Goal: Transaction & Acquisition: Purchase product/service

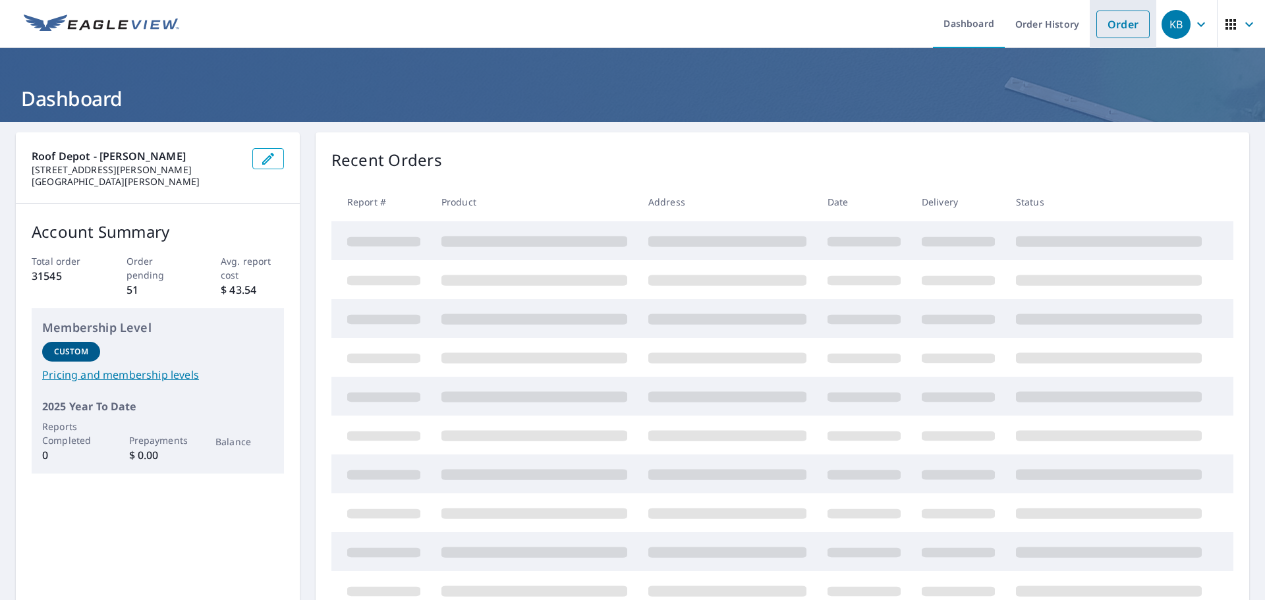
click at [1113, 21] on link "Order" at bounding box center [1122, 25] width 53 height 28
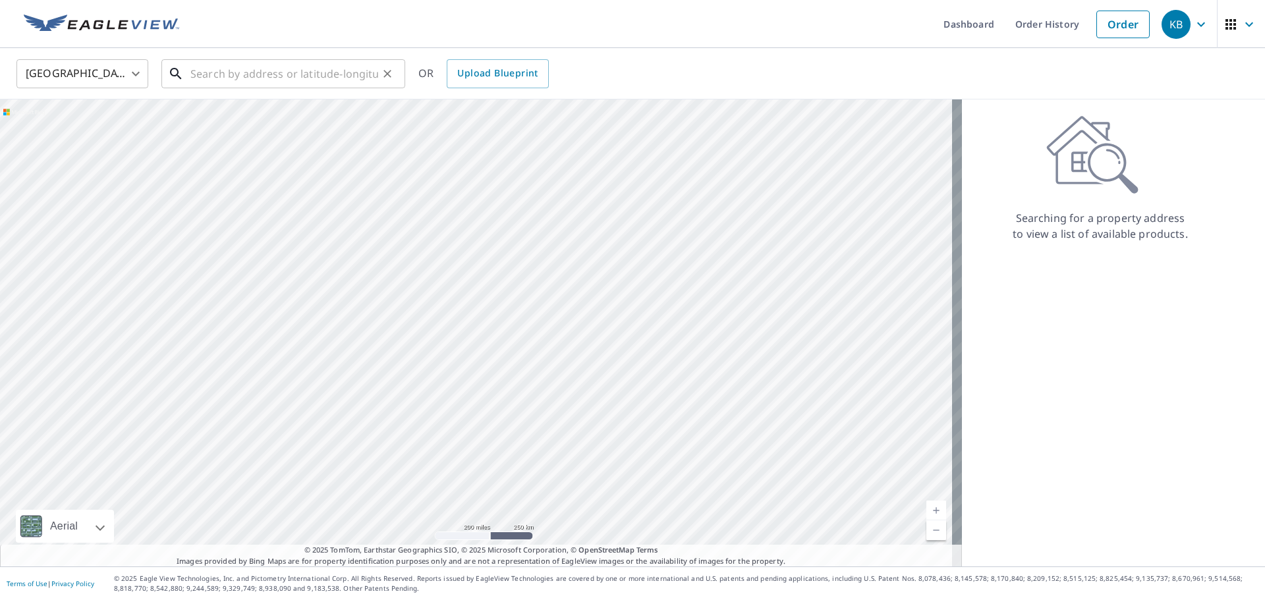
click at [254, 76] on input "text" at bounding box center [284, 73] width 188 height 37
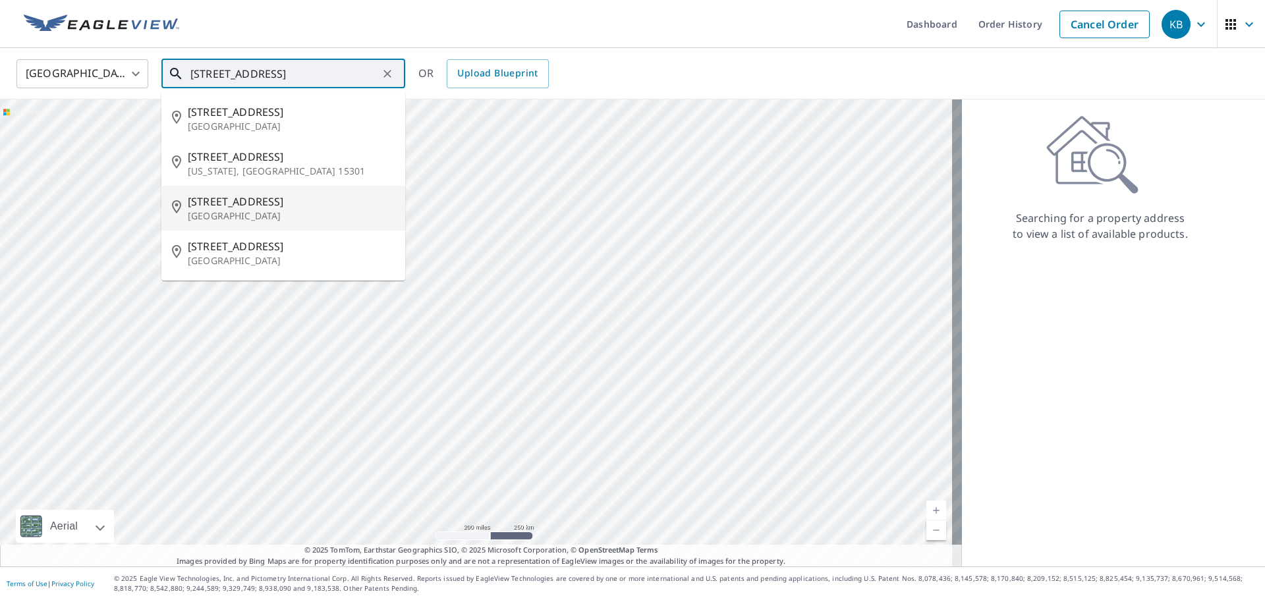
click at [292, 208] on span "[STREET_ADDRESS]" at bounding box center [291, 202] width 207 height 16
type input "[STREET_ADDRESS]"
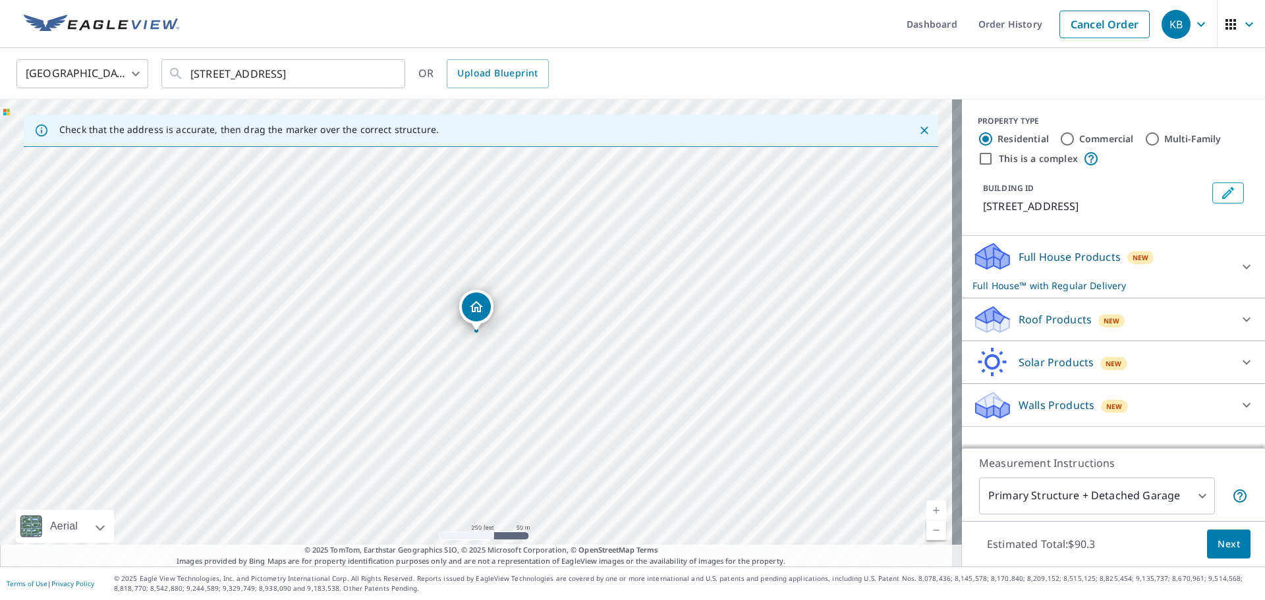
click at [981, 317] on icon at bounding box center [990, 315] width 29 height 16
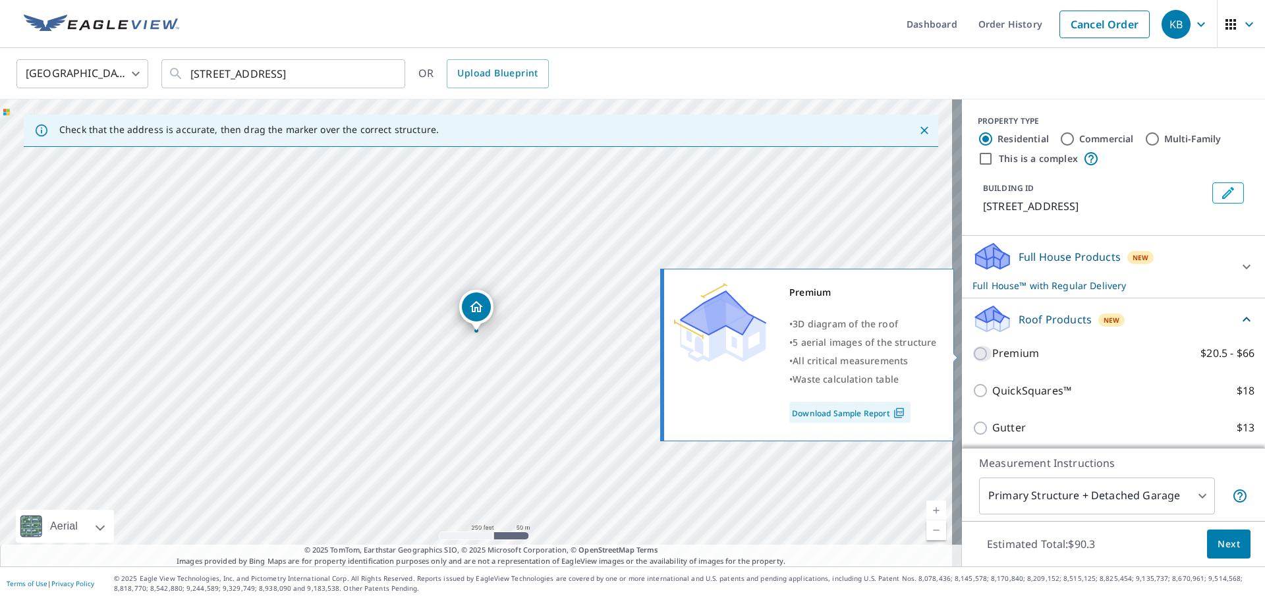
click at [972, 352] on input "Premium $20.5 - $66" at bounding box center [982, 354] width 20 height 16
checkbox input "true"
checkbox input "false"
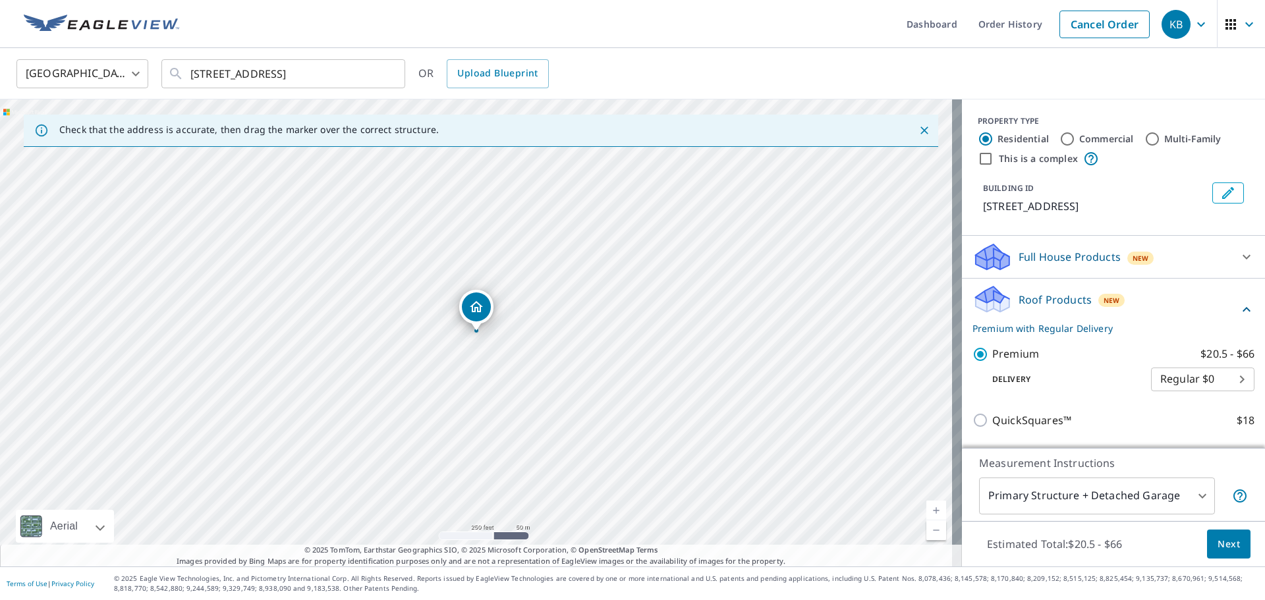
click at [1225, 538] on span "Next" at bounding box center [1228, 544] width 22 height 16
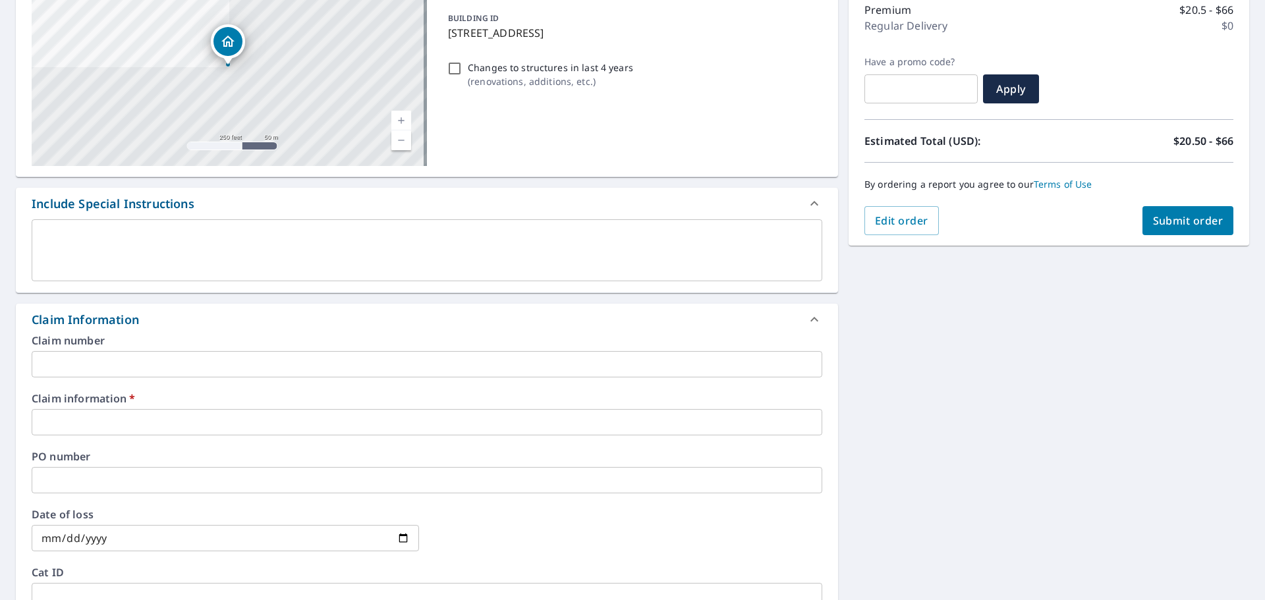
scroll to position [198, 0]
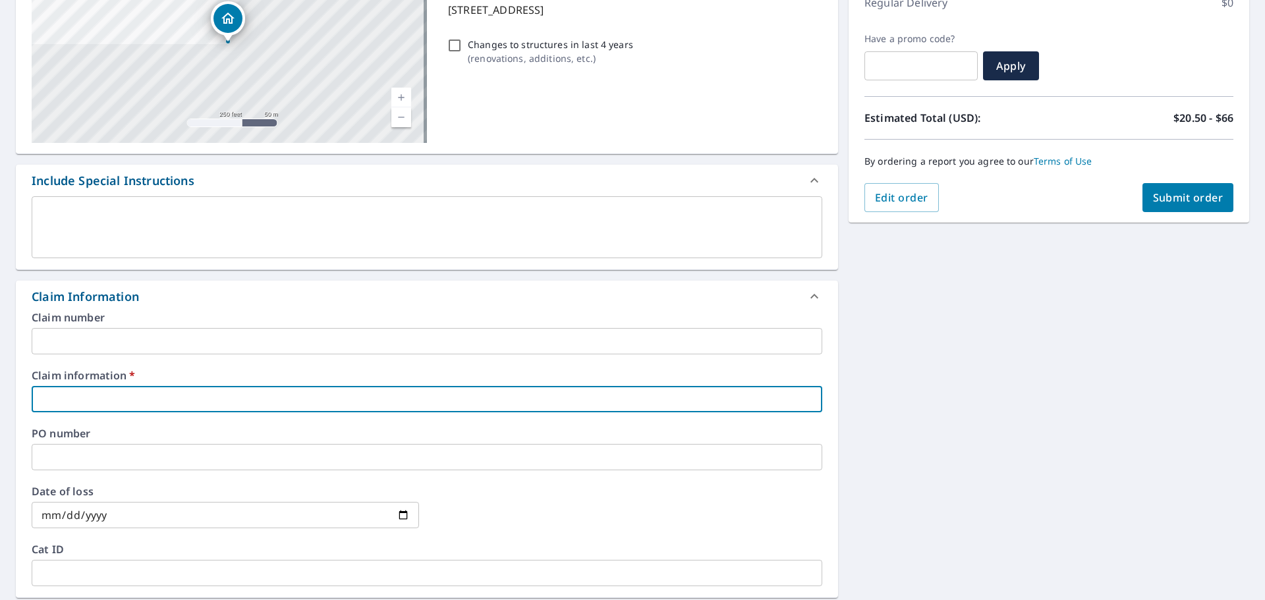
click at [142, 401] on input "text" at bounding box center [427, 399] width 791 height 26
type input "C"
checkbox input "true"
type input "C&"
checkbox input "true"
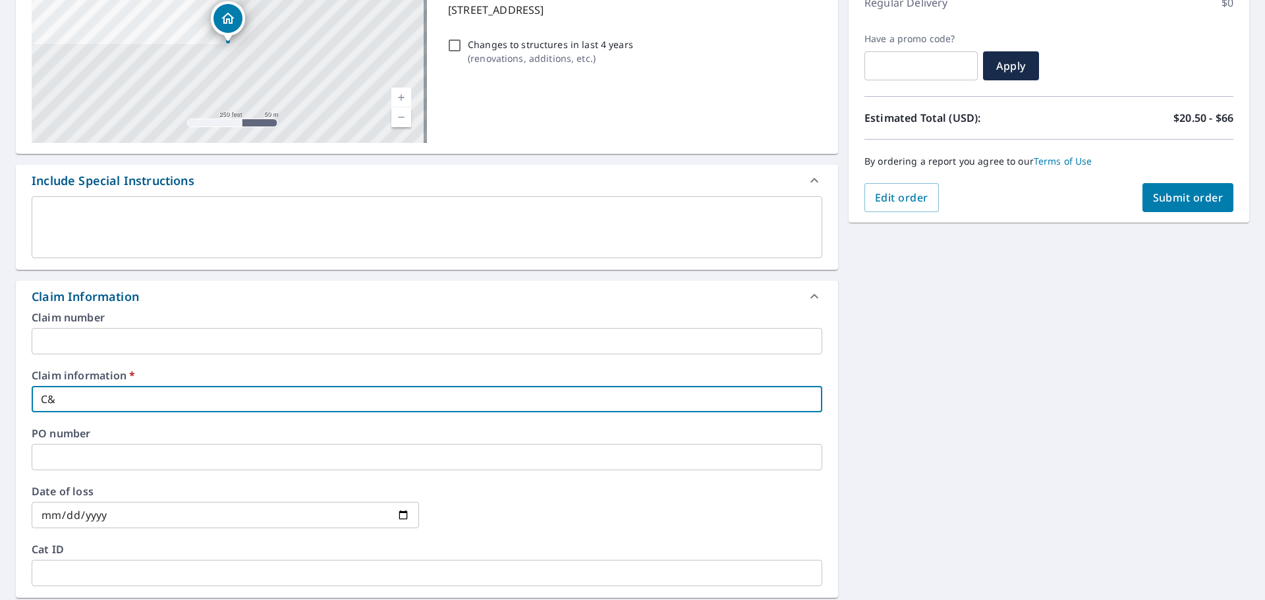
type input "C&D"
checkbox input "true"
type input "C&D Tori"
checkbox input "true"
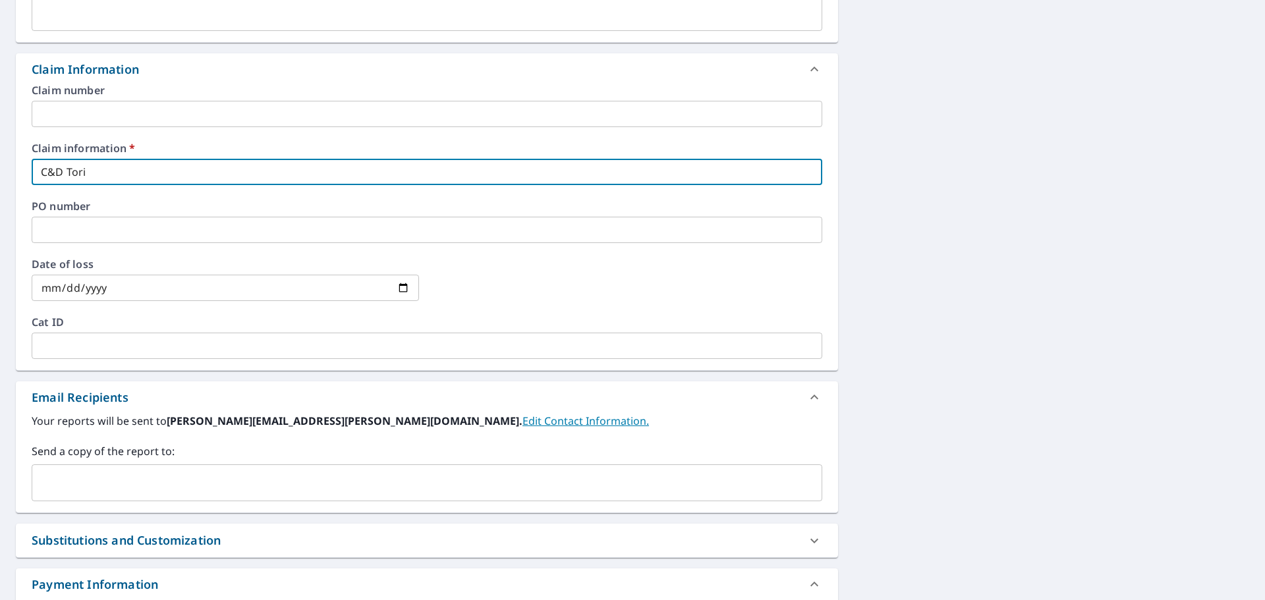
scroll to position [461, 0]
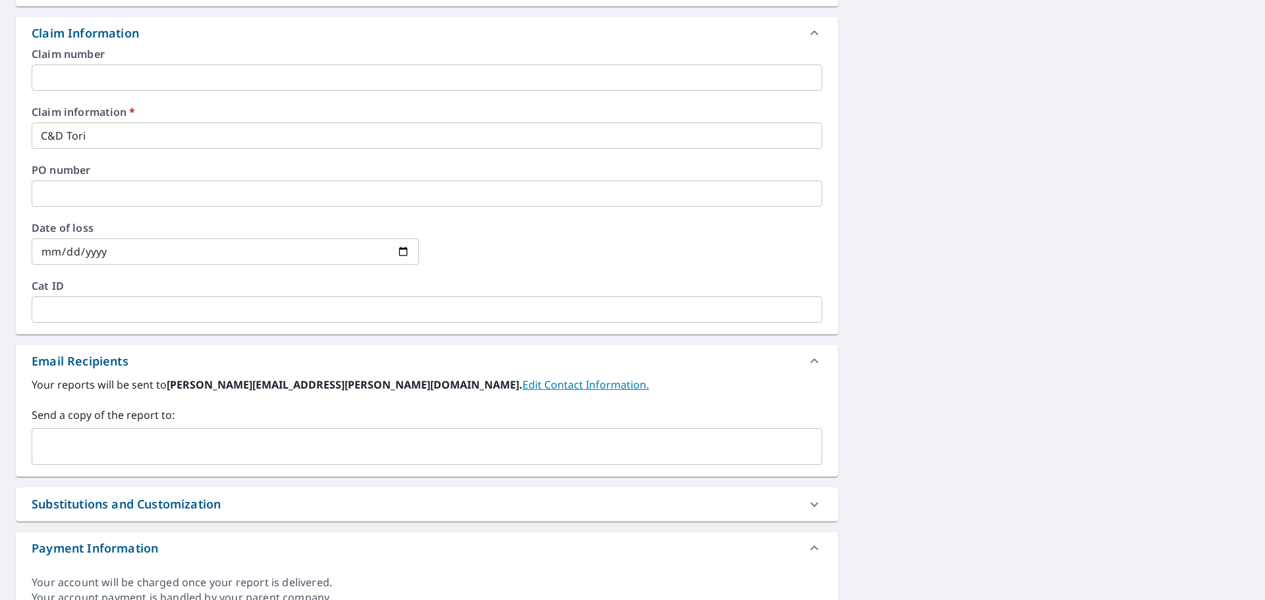
drag, startPoint x: 150, startPoint y: 465, endPoint x: 148, endPoint y: 457, distance: 8.8
click at [148, 463] on div "Your reports will be sent to [PERSON_NAME][EMAIL_ADDRESS][PERSON_NAME][DOMAIN_N…" at bounding box center [427, 426] width 822 height 99
click at [148, 457] on input "text" at bounding box center [417, 446] width 759 height 25
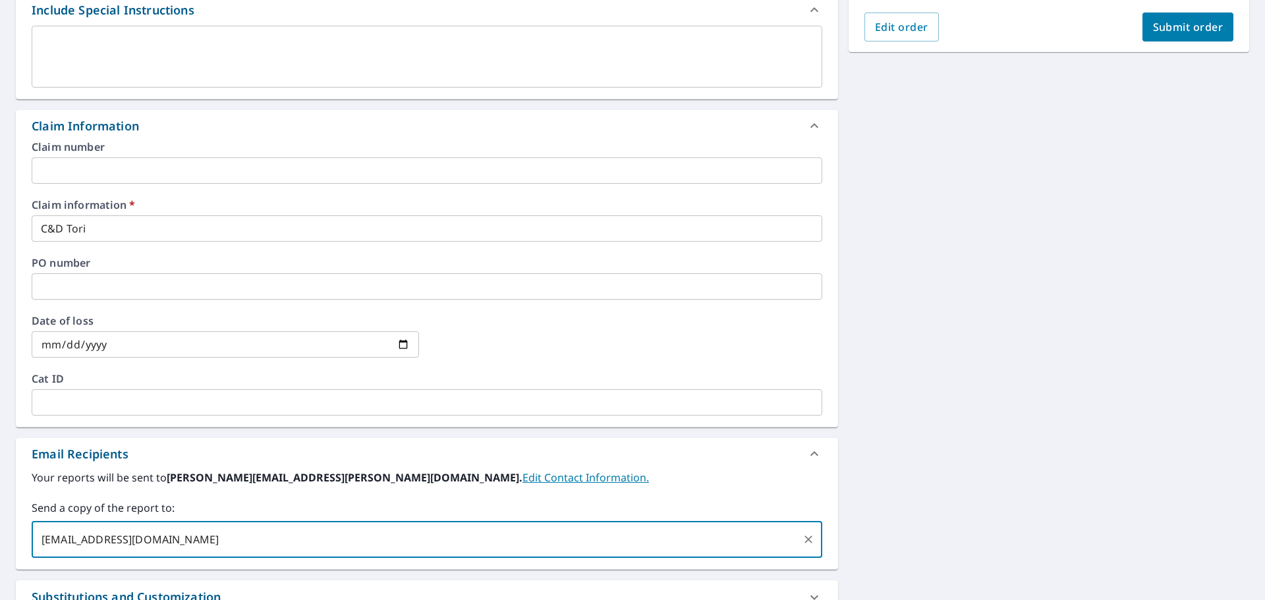
scroll to position [198, 0]
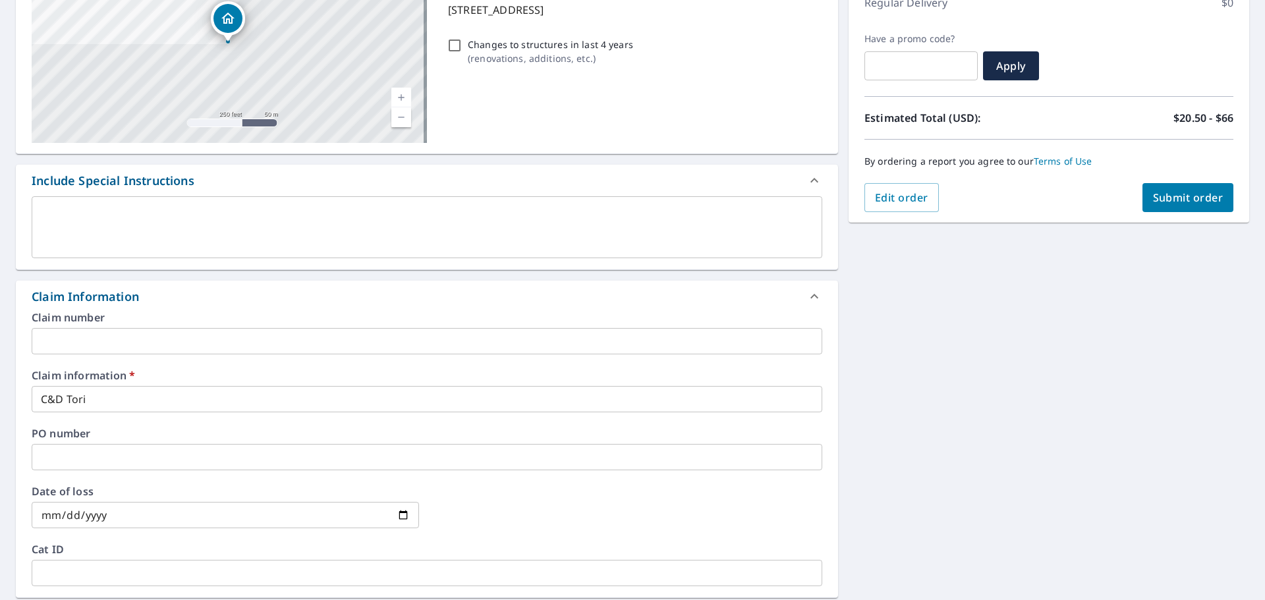
type input "[EMAIL_ADDRESS][DOMAIN_NAME]"
click at [1169, 202] on span "Submit order" at bounding box center [1188, 197] width 70 height 14
checkbox input "true"
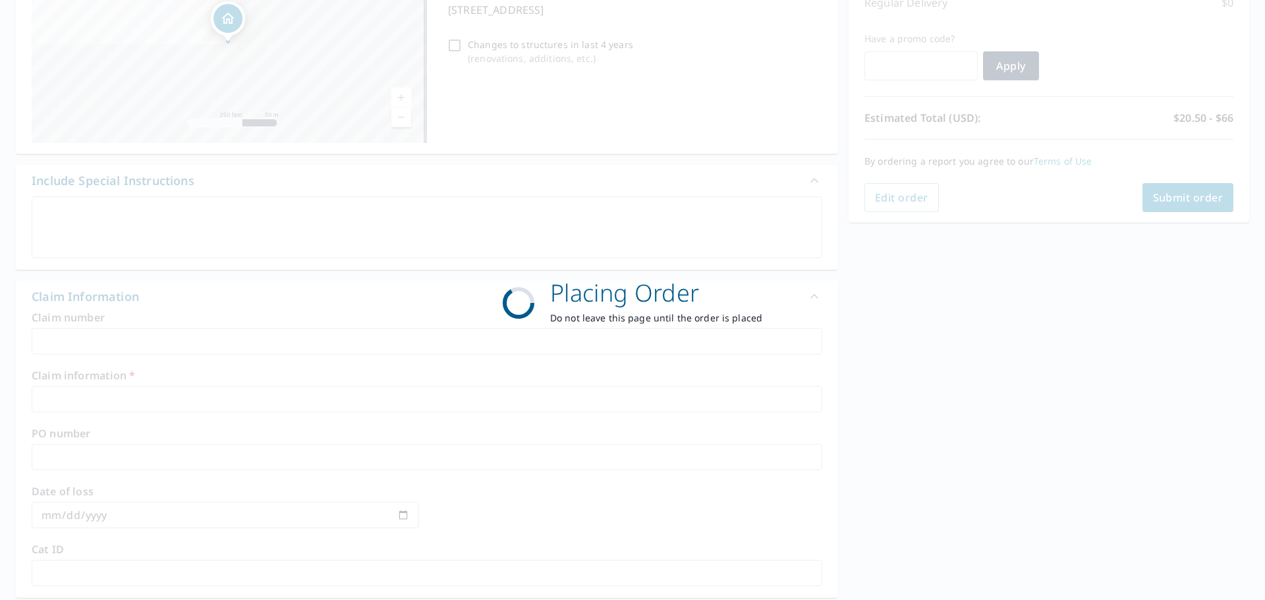
scroll to position [175, 0]
